Goal: Task Accomplishment & Management: Manage account settings

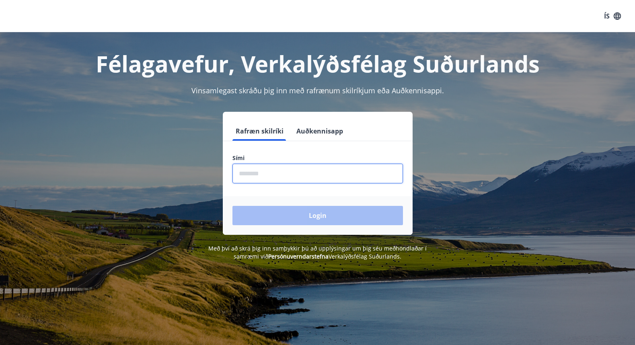
click at [337, 177] on input "phone" at bounding box center [318, 174] width 171 height 20
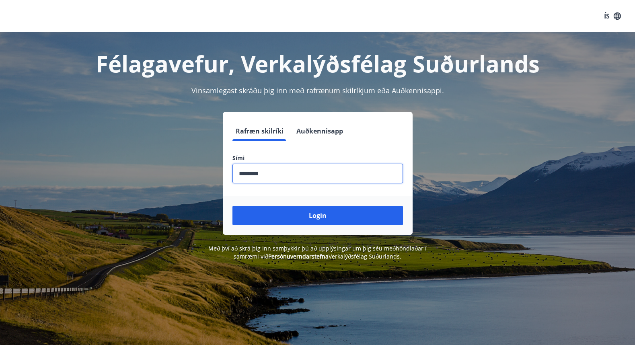
type input "********"
click at [328, 201] on div "Login" at bounding box center [318, 215] width 190 height 39
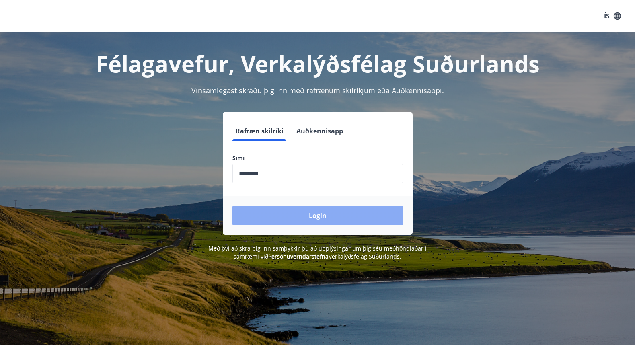
click at [324, 209] on button "Login" at bounding box center [318, 215] width 171 height 19
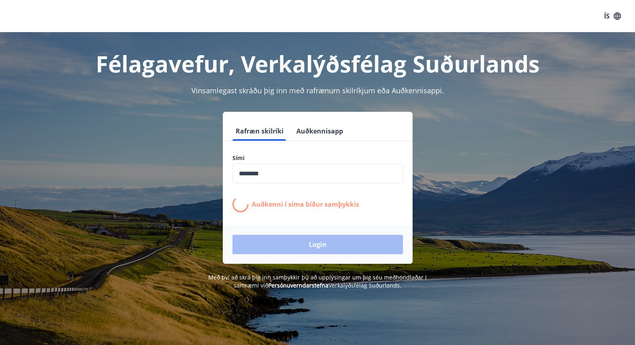
click at [293, 182] on input "phone" at bounding box center [318, 174] width 171 height 20
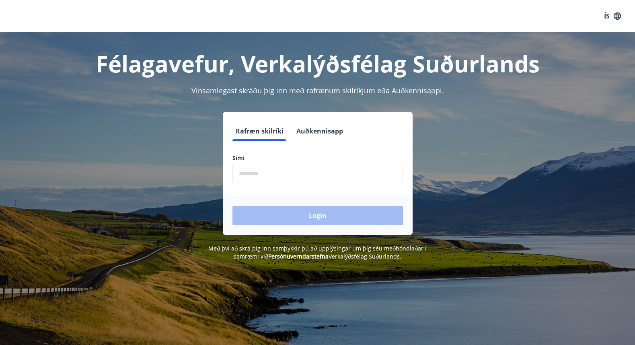
click at [289, 166] on input "phone" at bounding box center [318, 174] width 171 height 20
type input "********"
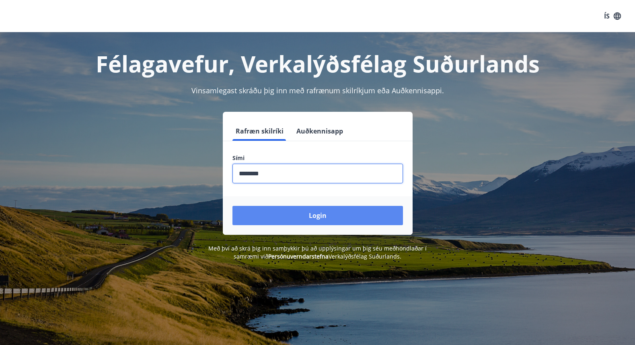
click at [276, 221] on button "Login" at bounding box center [318, 215] width 171 height 19
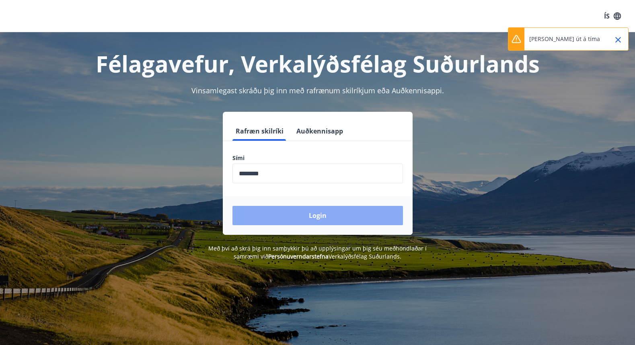
click at [353, 219] on button "Login" at bounding box center [318, 215] width 171 height 19
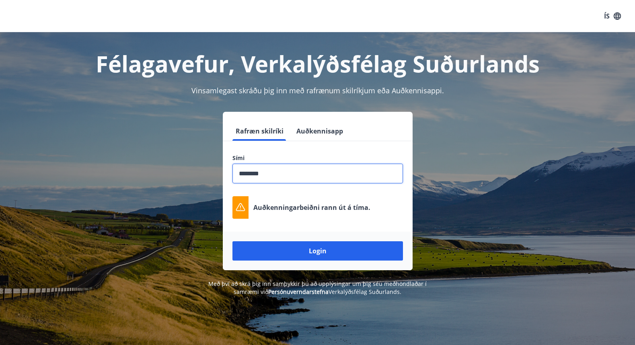
click at [284, 174] on input "phone" at bounding box center [318, 174] width 171 height 20
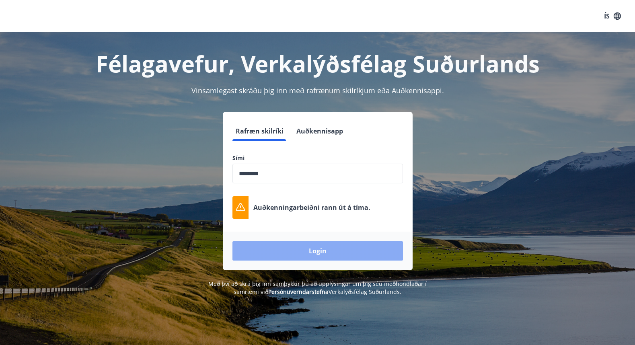
click at [276, 258] on button "Login" at bounding box center [318, 250] width 171 height 19
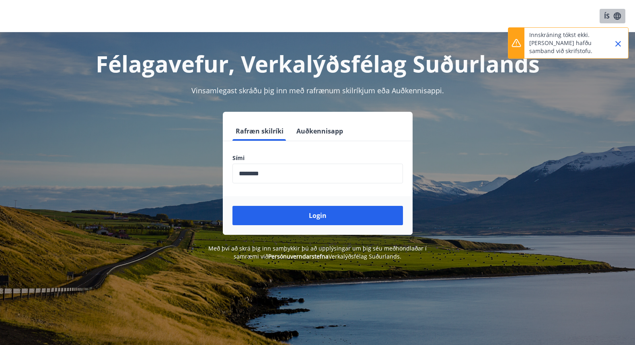
click at [606, 19] on button "ÍS" at bounding box center [613, 16] width 26 height 14
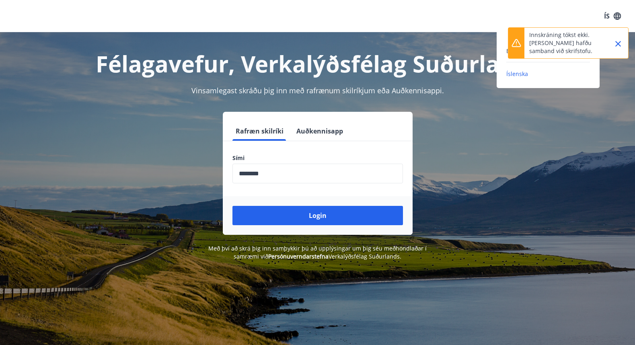
click at [503, 49] on div "English Íslenska" at bounding box center [548, 62] width 103 height 33
click at [507, 50] on span "English" at bounding box center [517, 51] width 20 height 8
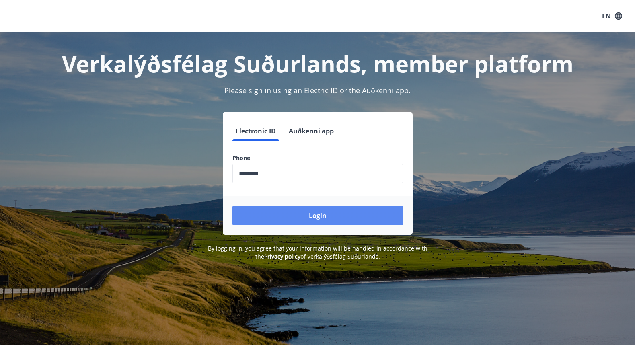
click at [346, 218] on button "Login" at bounding box center [318, 215] width 171 height 19
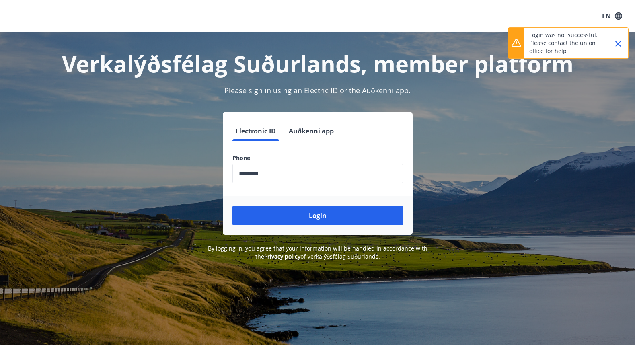
click at [309, 134] on button "Auðkenni app" at bounding box center [312, 131] width 52 height 19
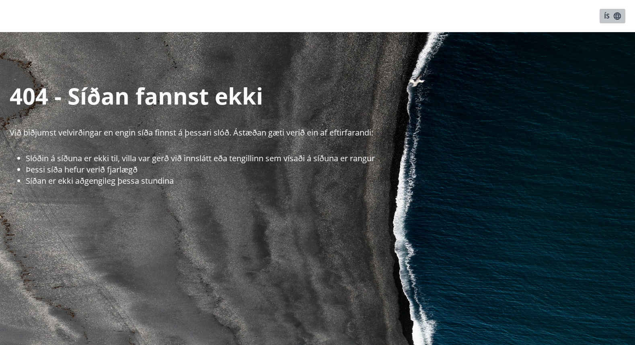
click at [612, 16] on button "ÍS" at bounding box center [613, 16] width 26 height 14
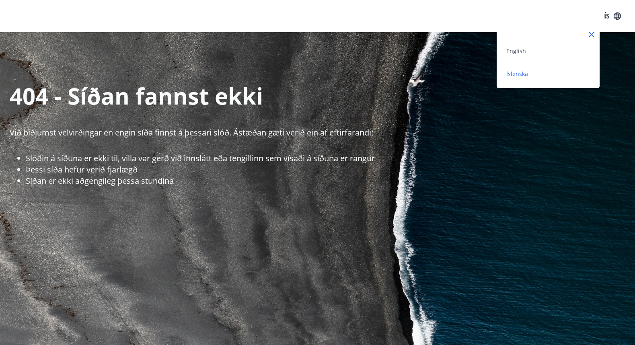
click at [558, 51] on div "English" at bounding box center [549, 51] width 84 height 10
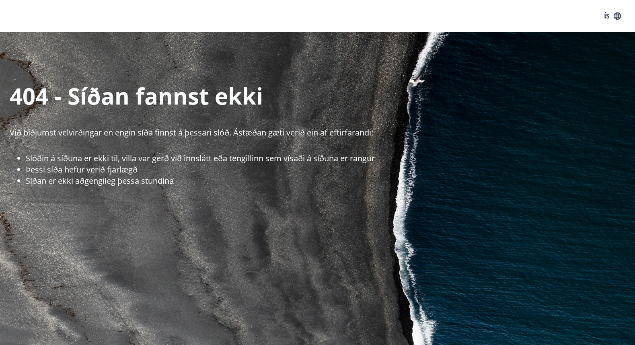
click at [611, 14] on button "ÍS" at bounding box center [613, 16] width 26 height 14
